Goal: Information Seeking & Learning: Learn about a topic

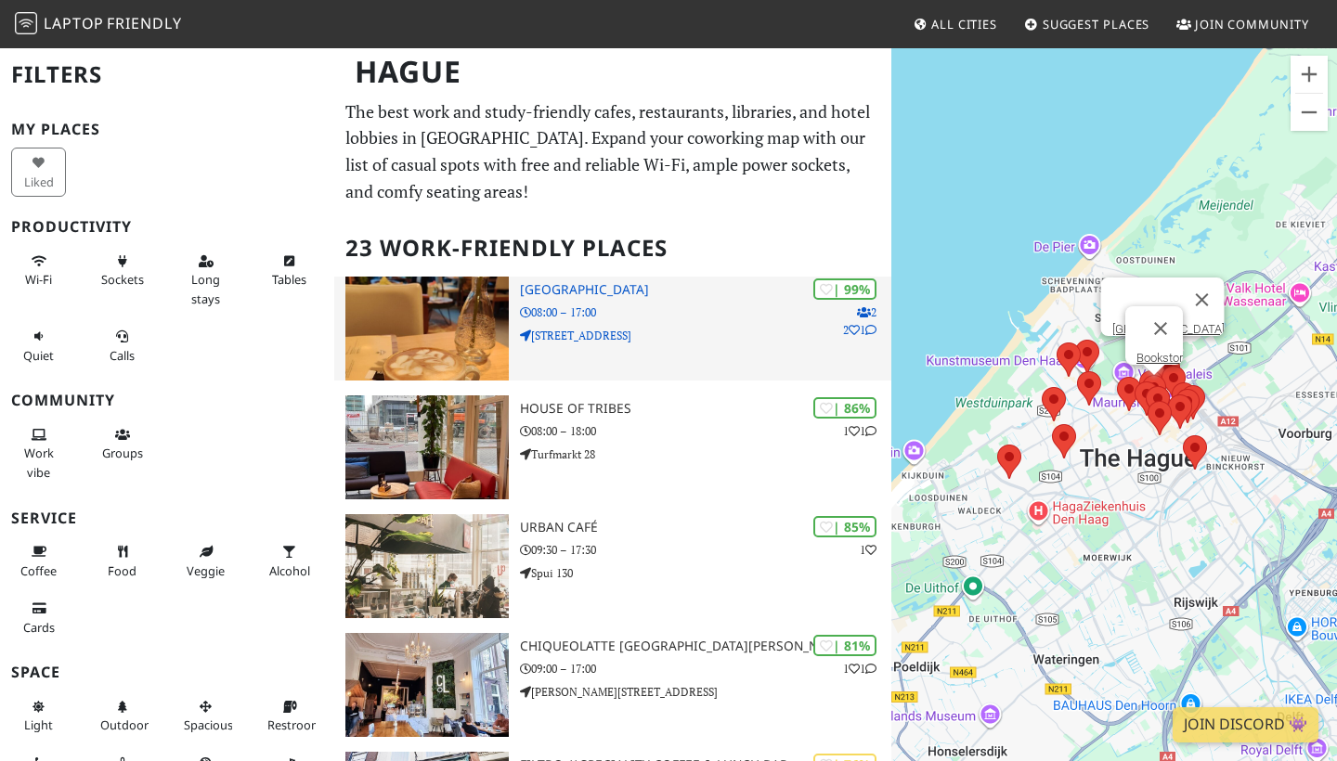
click at [604, 283] on h3 "[GEOGRAPHIC_DATA]" at bounding box center [705, 290] width 371 height 16
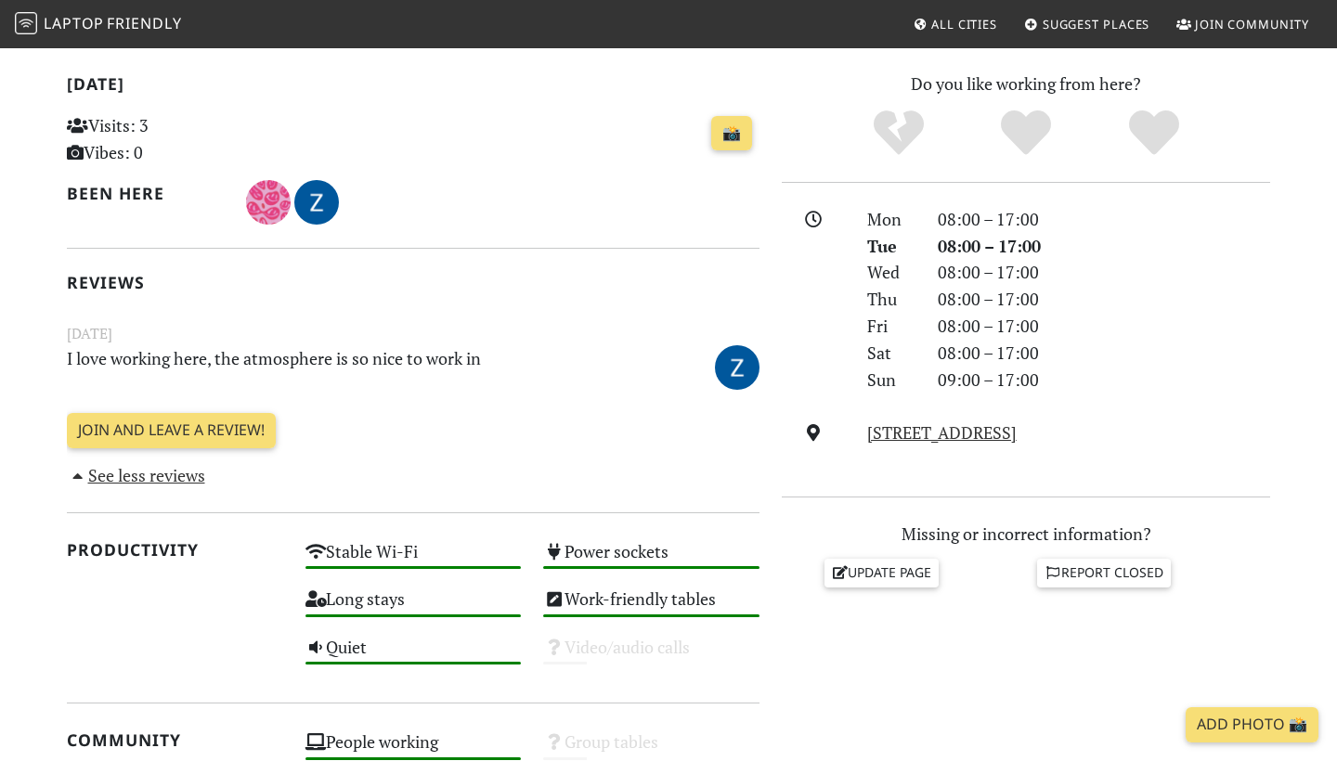
scroll to position [163, 0]
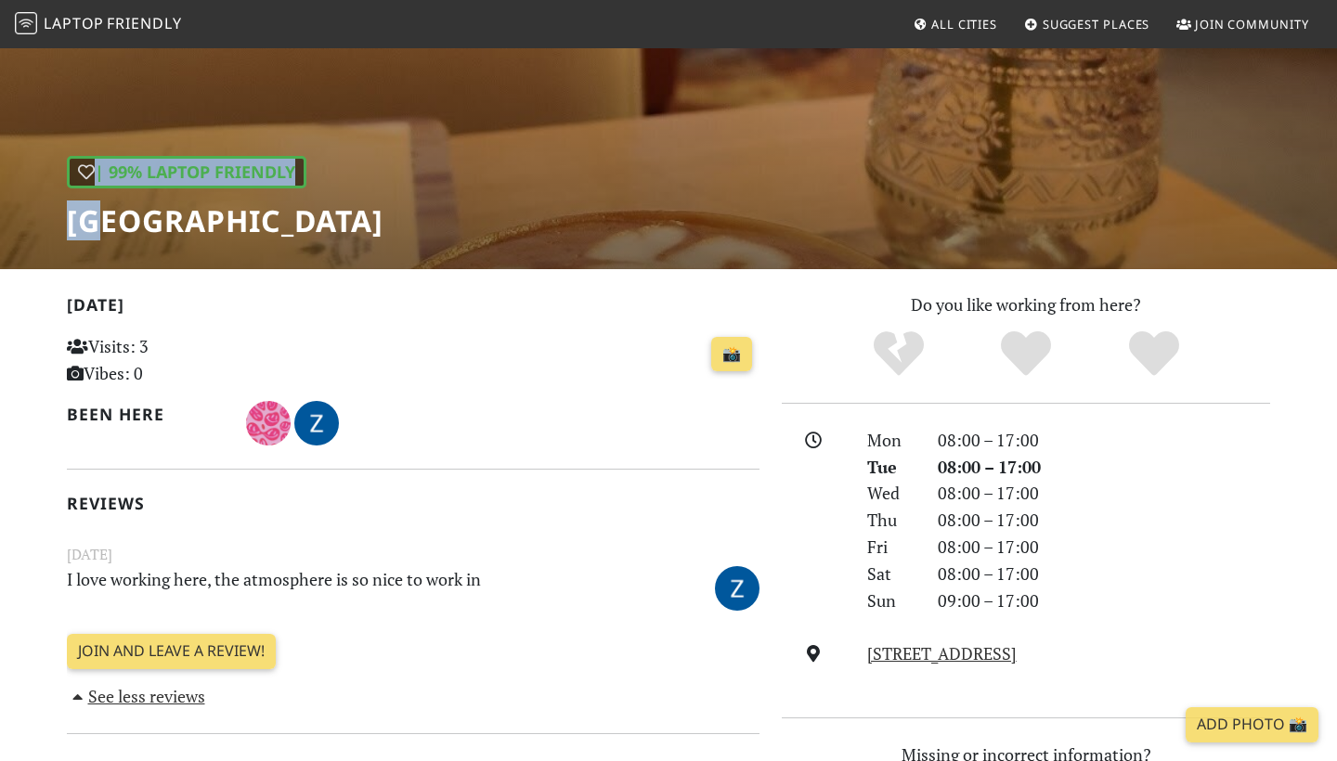
drag, startPoint x: 585, startPoint y: 223, endPoint x: 119, endPoint y: 237, distance: 466.3
click at [119, 237] on div "| 99% Laptop Friendly Barista Cafe Frederikstraat" at bounding box center [668, 76] width 1337 height 386
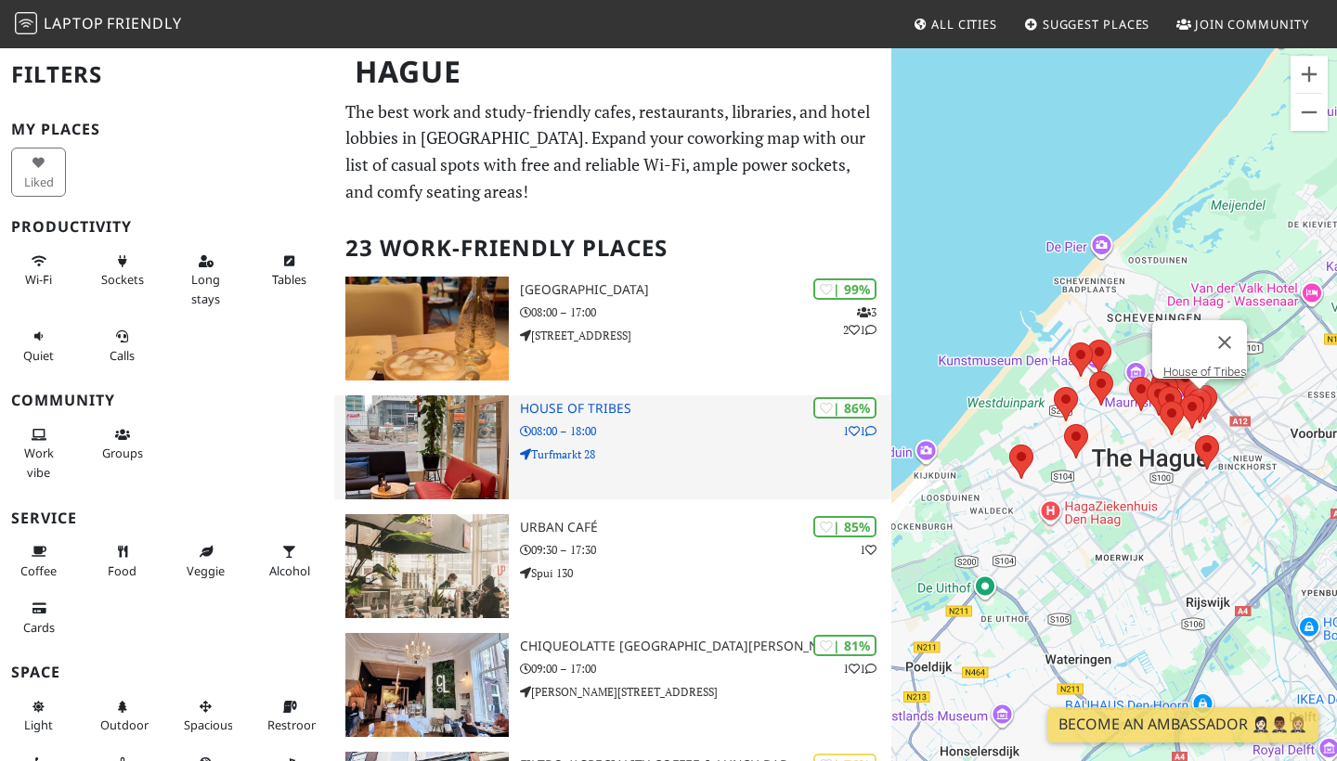
click at [594, 411] on h3 "House of Tribes" at bounding box center [705, 409] width 371 height 16
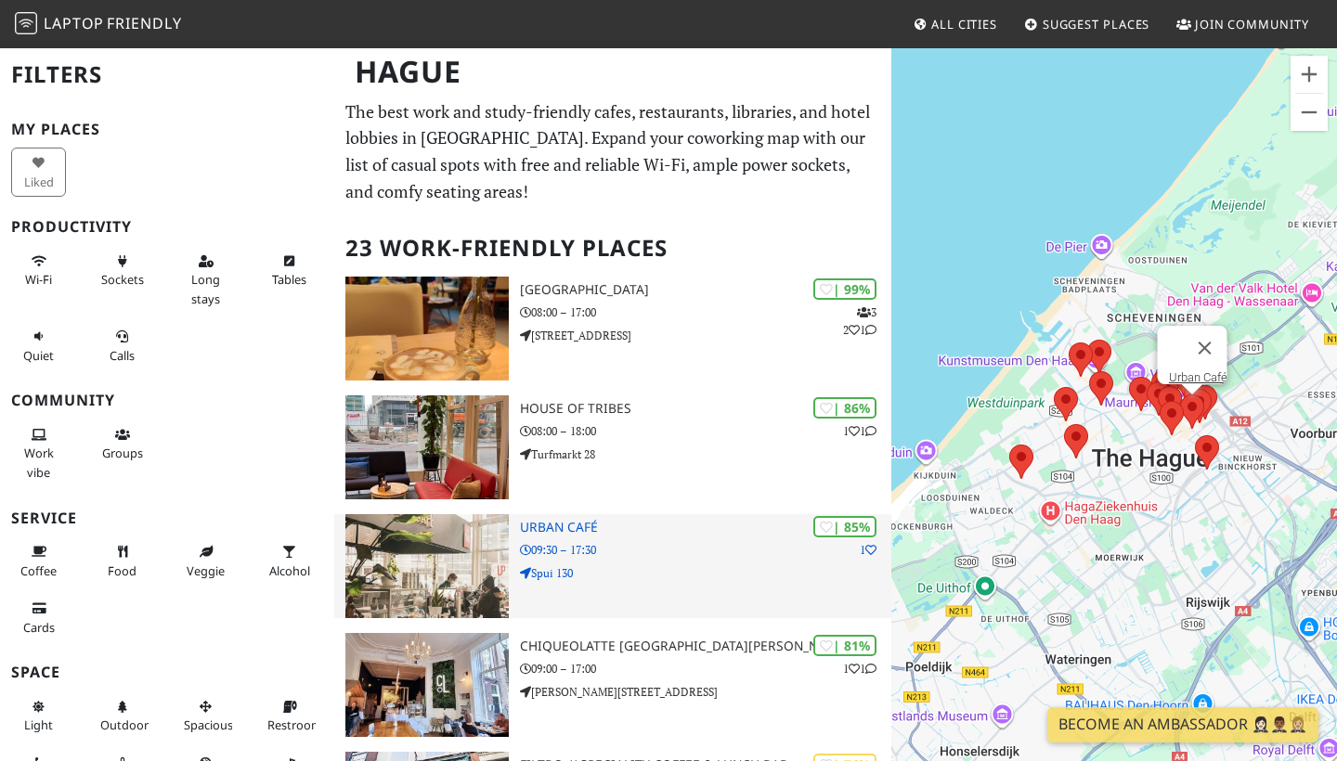
click at [620, 566] on p "Spui 130" at bounding box center [705, 574] width 371 height 18
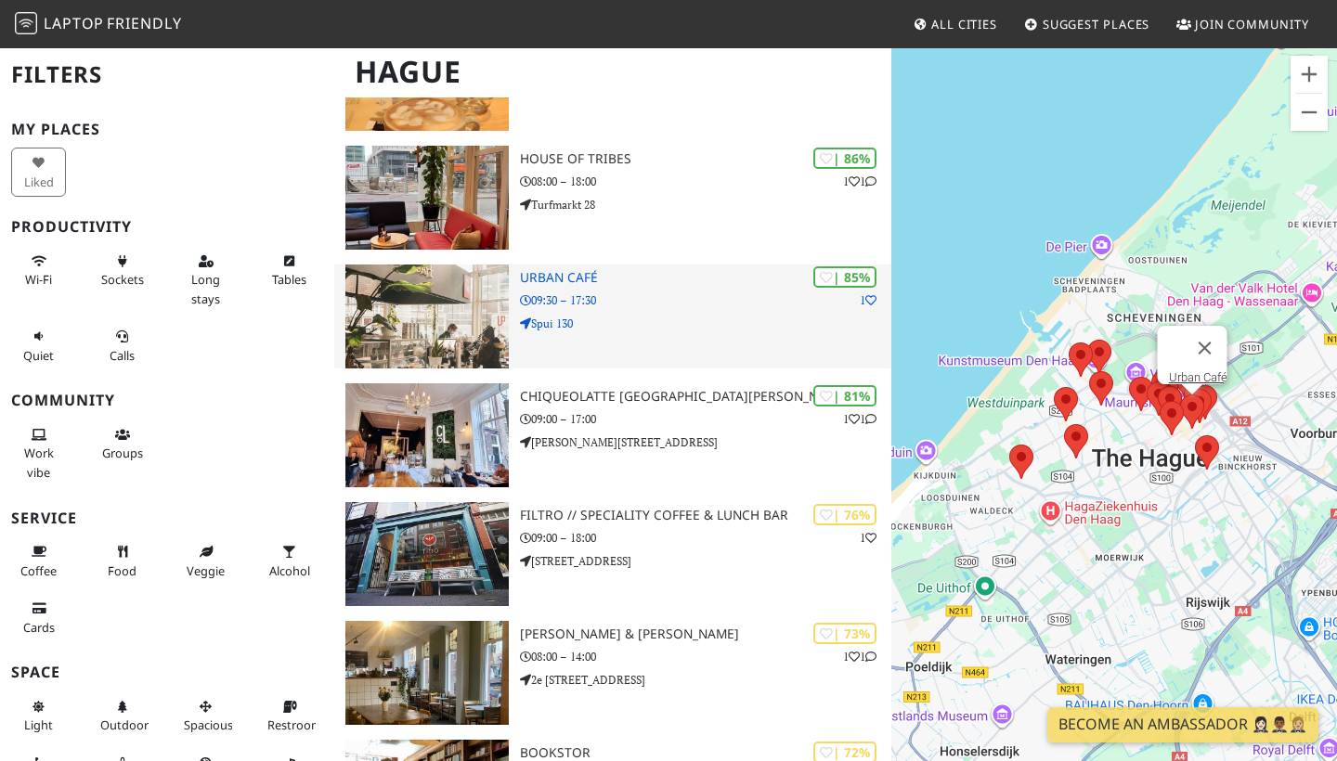
scroll to position [357, 0]
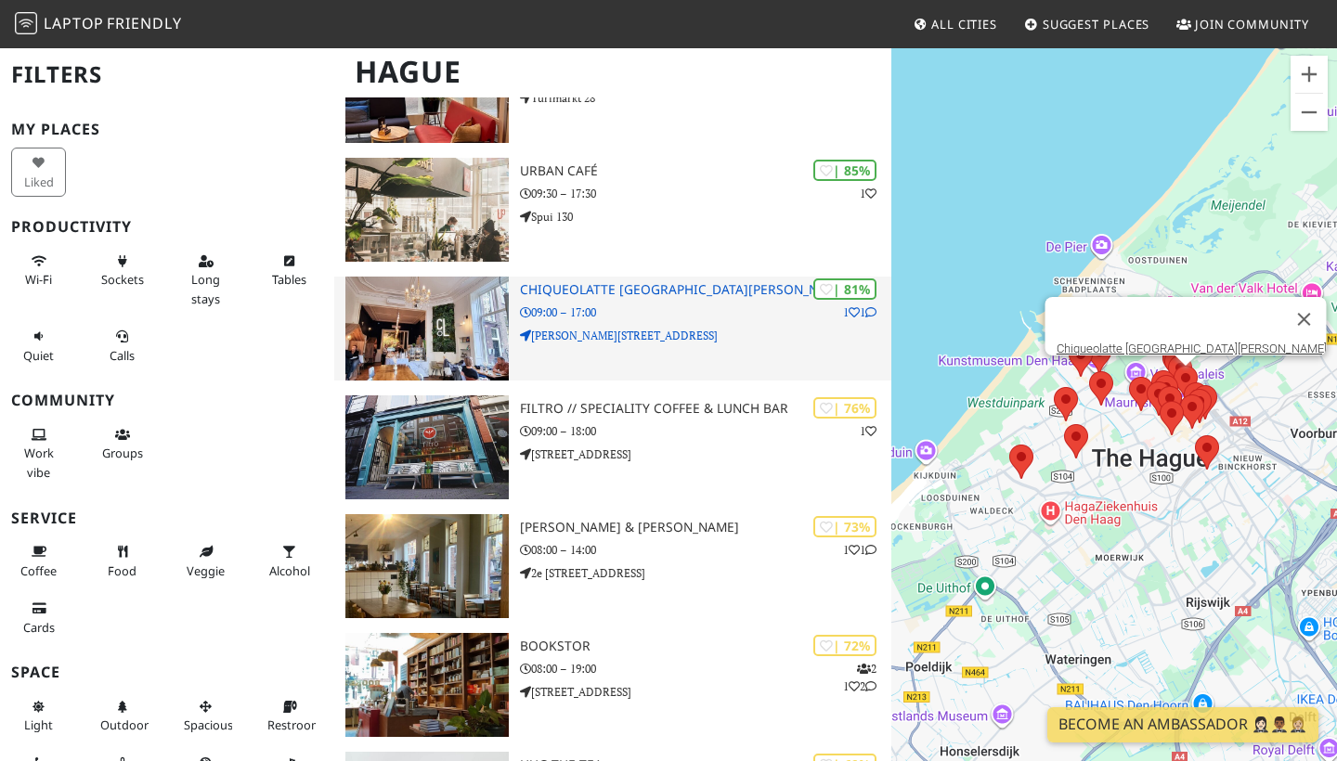
click at [702, 332] on p "Lange Voorhout 58 B" at bounding box center [705, 336] width 371 height 18
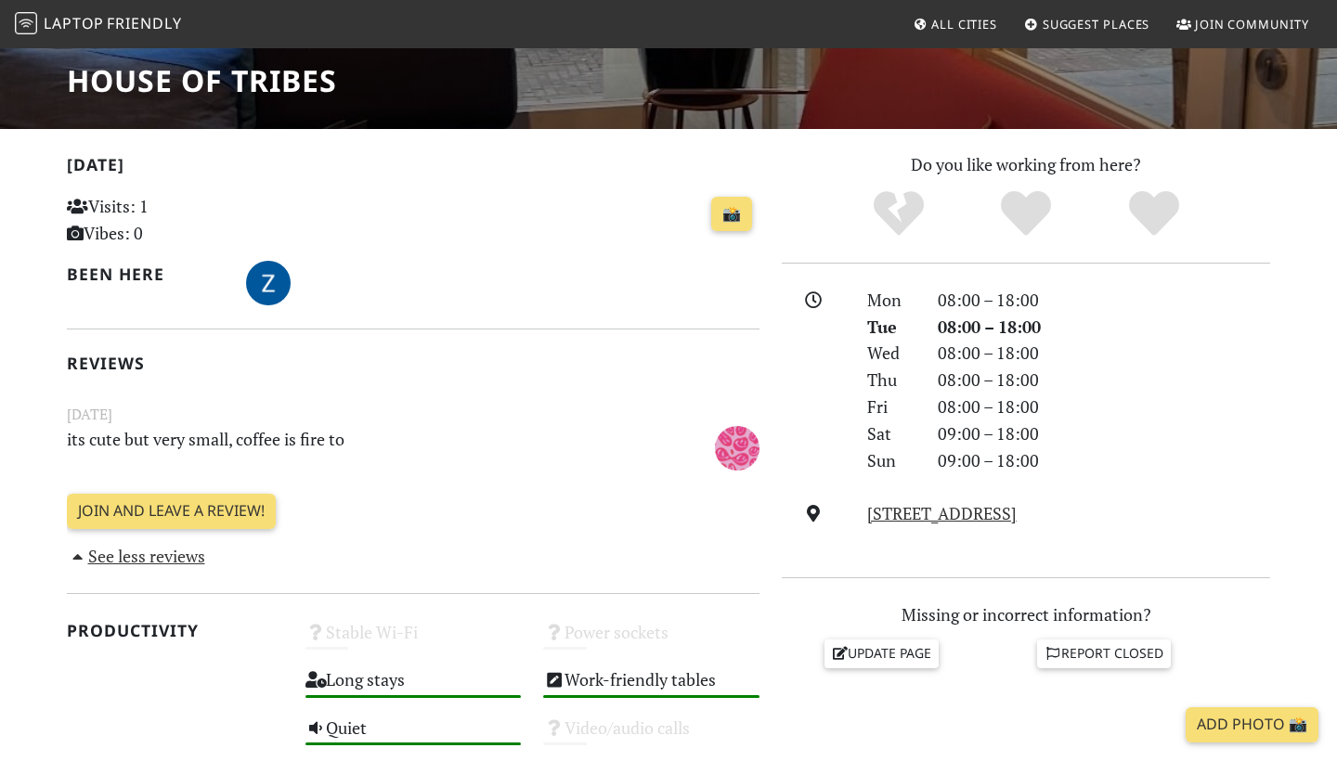
scroll to position [307, 0]
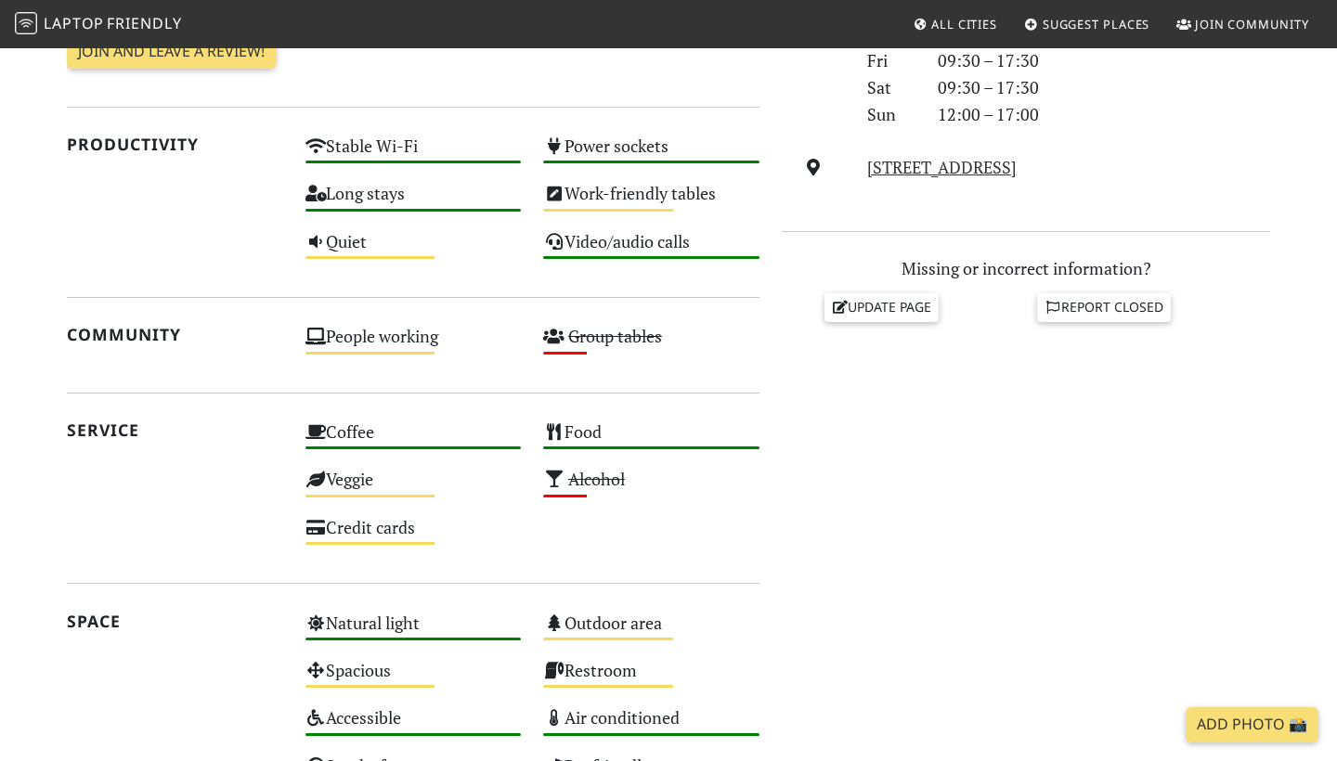
scroll to position [997, 0]
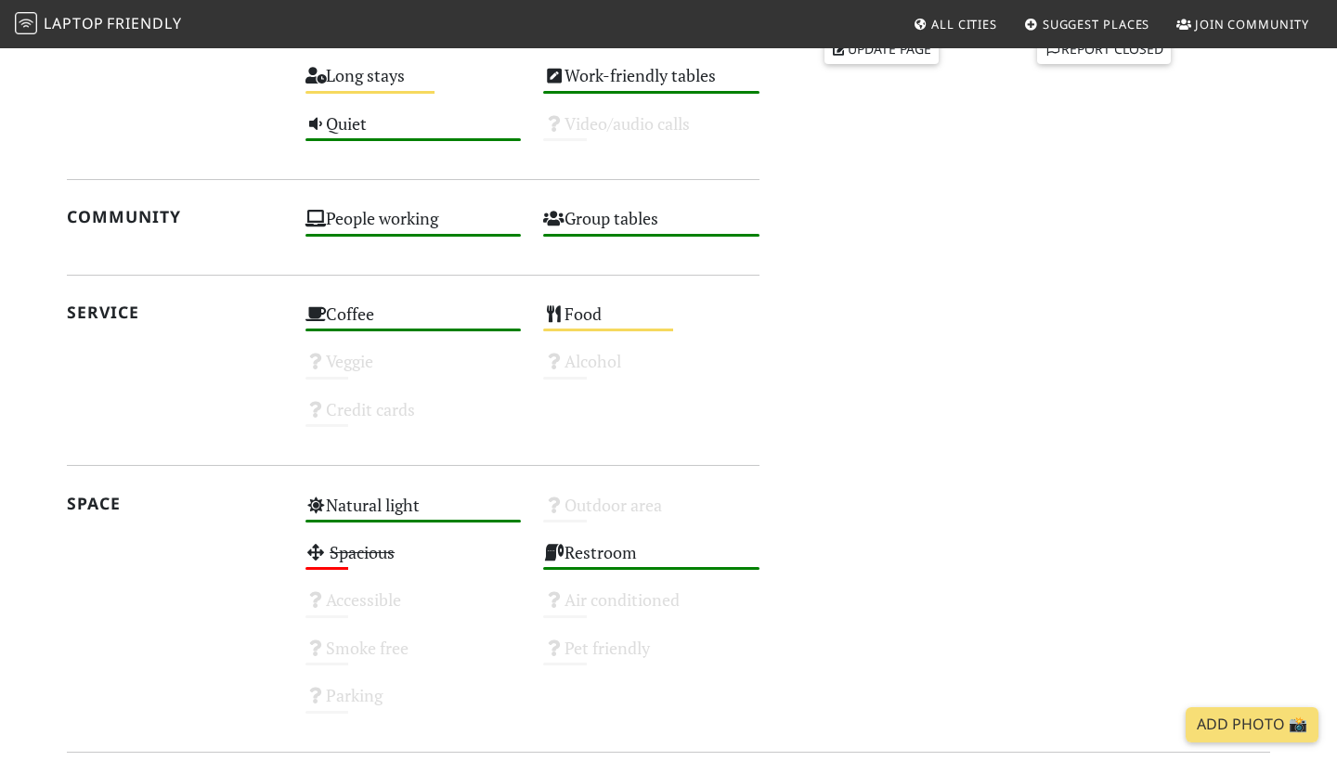
scroll to position [1123, 0]
